Goal: Consume media (video, audio)

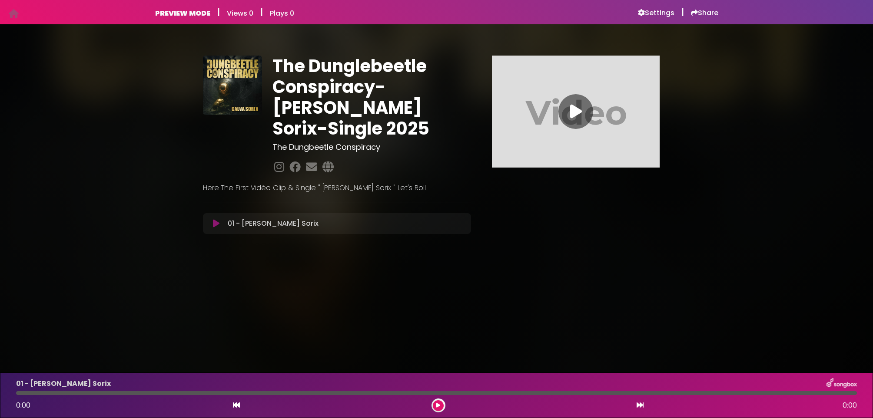
click at [579, 110] on icon at bounding box center [576, 112] width 12 height 16
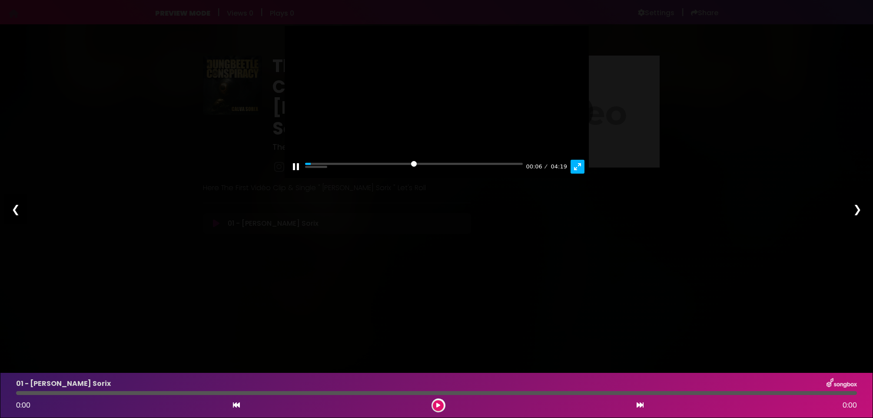
click at [579, 174] on button "Exit fullscreen Enter fullscreen" at bounding box center [578, 167] width 14 height 14
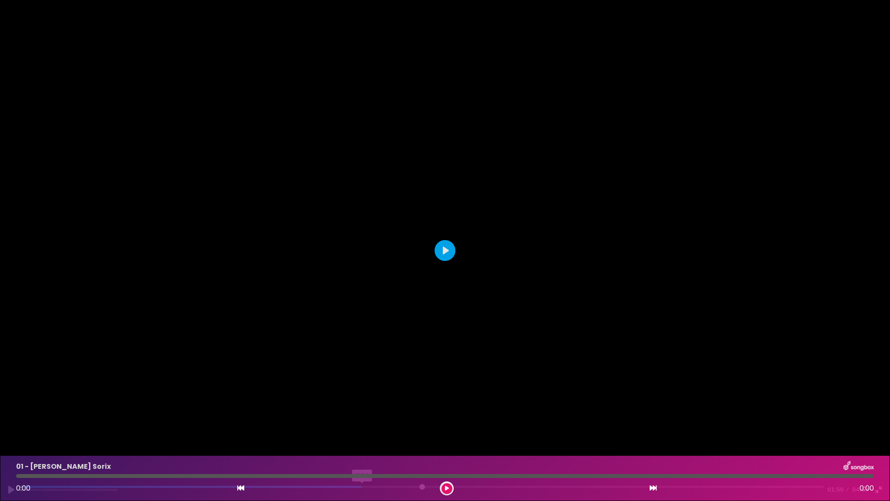
click at [362, 418] on input "Seek" at bounding box center [422, 489] width 804 height 8
type input "*****"
click at [873, 418] on button "Exit fullscreen Enter fullscreen" at bounding box center [879, 489] width 14 height 14
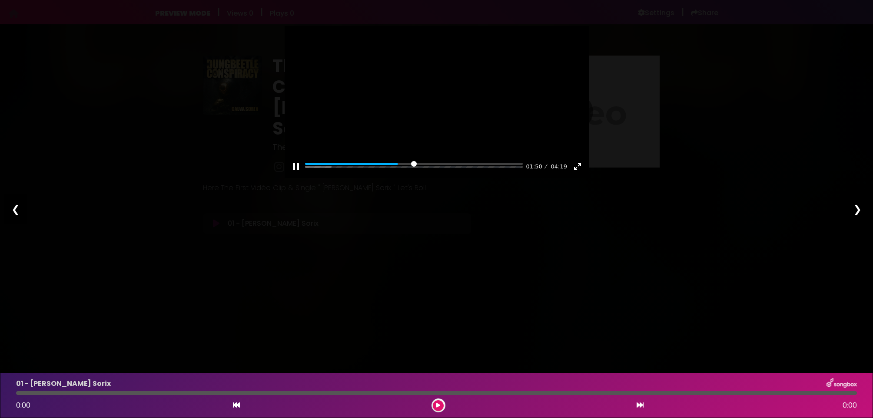
click at [13, 207] on div "❮" at bounding box center [15, 210] width 23 height 30
drag, startPoint x: 40, startPoint y: 52, endPoint x: 25, endPoint y: 170, distance: 119.7
click at [40, 52] on div "Pause Play % buffered 00:00 00:00 04:19 Exit fullscreen Enter fullscreen Play ❮…" at bounding box center [436, 209] width 873 height 418
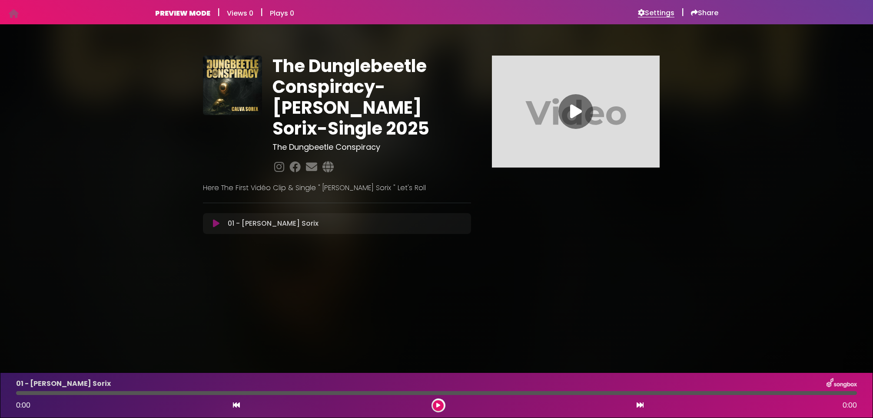
click at [654, 11] on h6 "Settings" at bounding box center [656, 13] width 37 height 9
drag, startPoint x: 687, startPoint y: 202, endPoint x: 639, endPoint y: 193, distance: 48.2
click at [686, 202] on div "The Dunglebeetle Conspiracy- Calva Sorix-Single 2025 The Dungbeetle Conspiracy" at bounding box center [437, 142] width 574 height 214
click at [775, 213] on div "The Dunglebeetle Conspiracy- Calva Sorix-Single 2025 The Dungbeetle Conspiracy" at bounding box center [436, 142] width 873 height 214
click at [276, 161] on icon at bounding box center [278, 166] width 13 height 11
